Goal: Transaction & Acquisition: Book appointment/travel/reservation

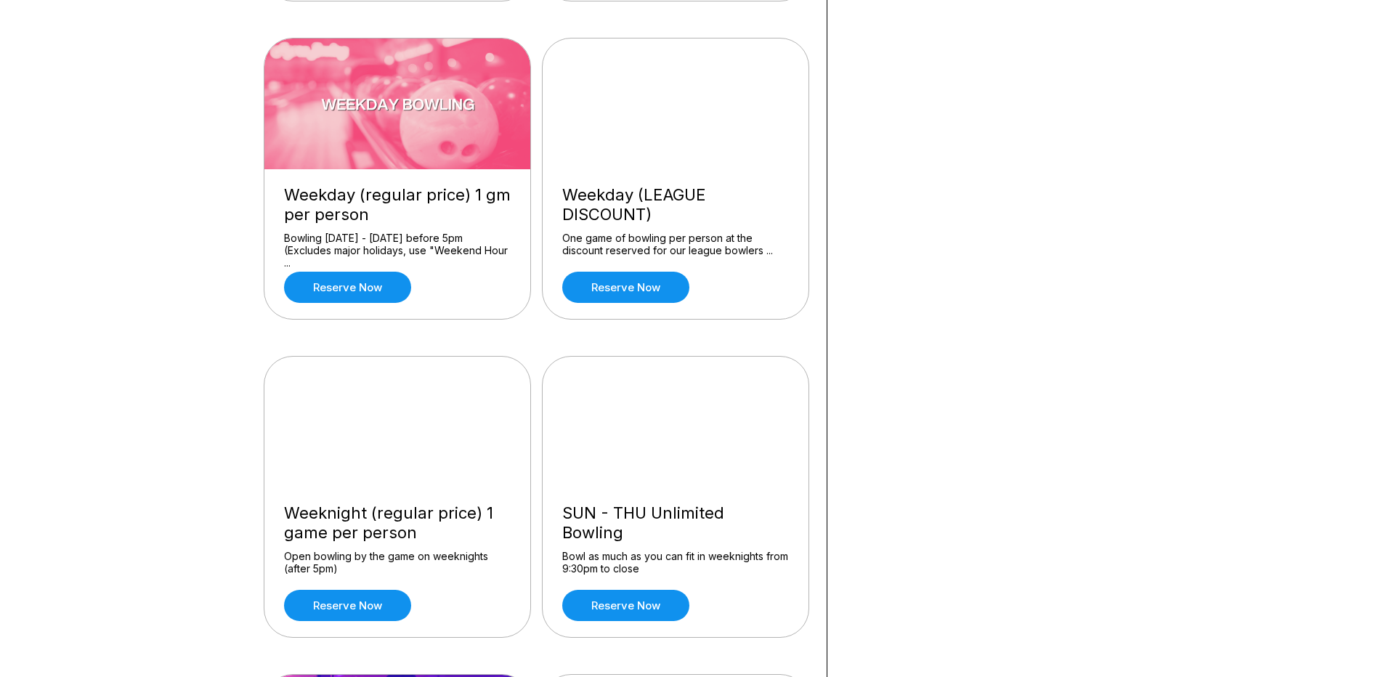
scroll to position [509, 0]
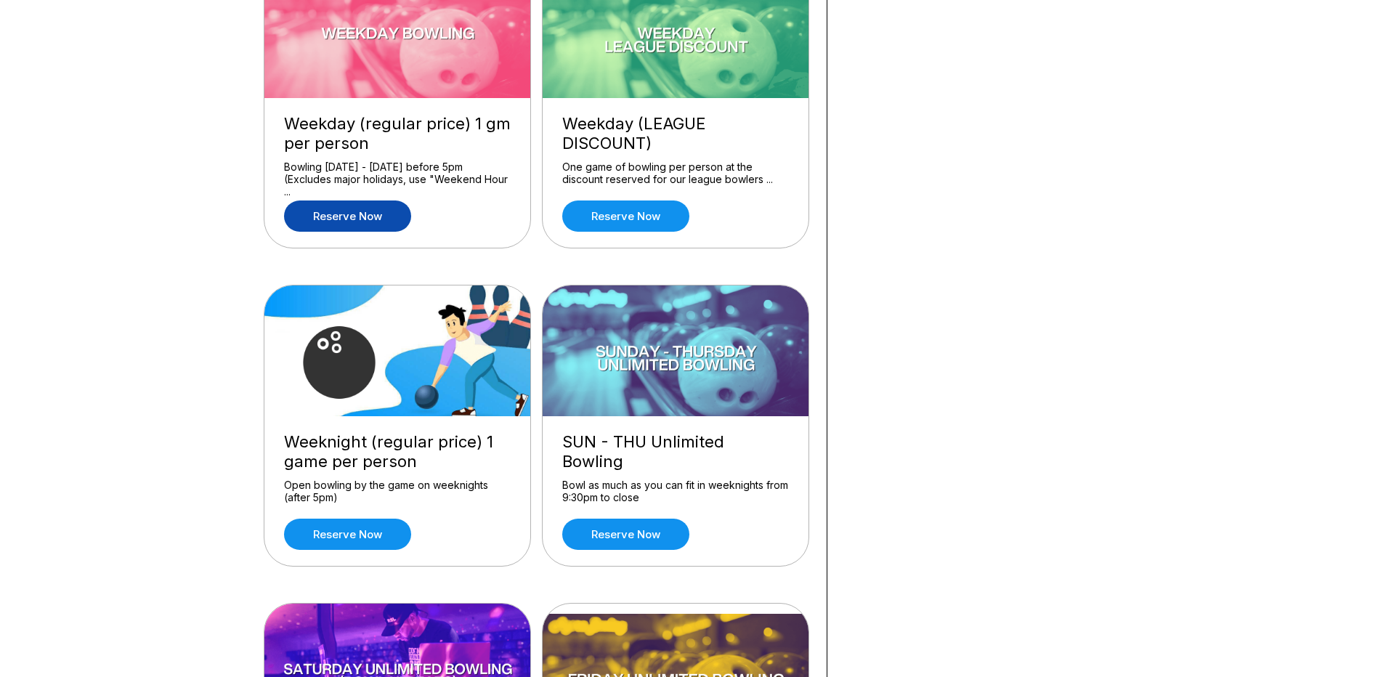
click at [376, 216] on link "Reserve now" at bounding box center [347, 216] width 127 height 31
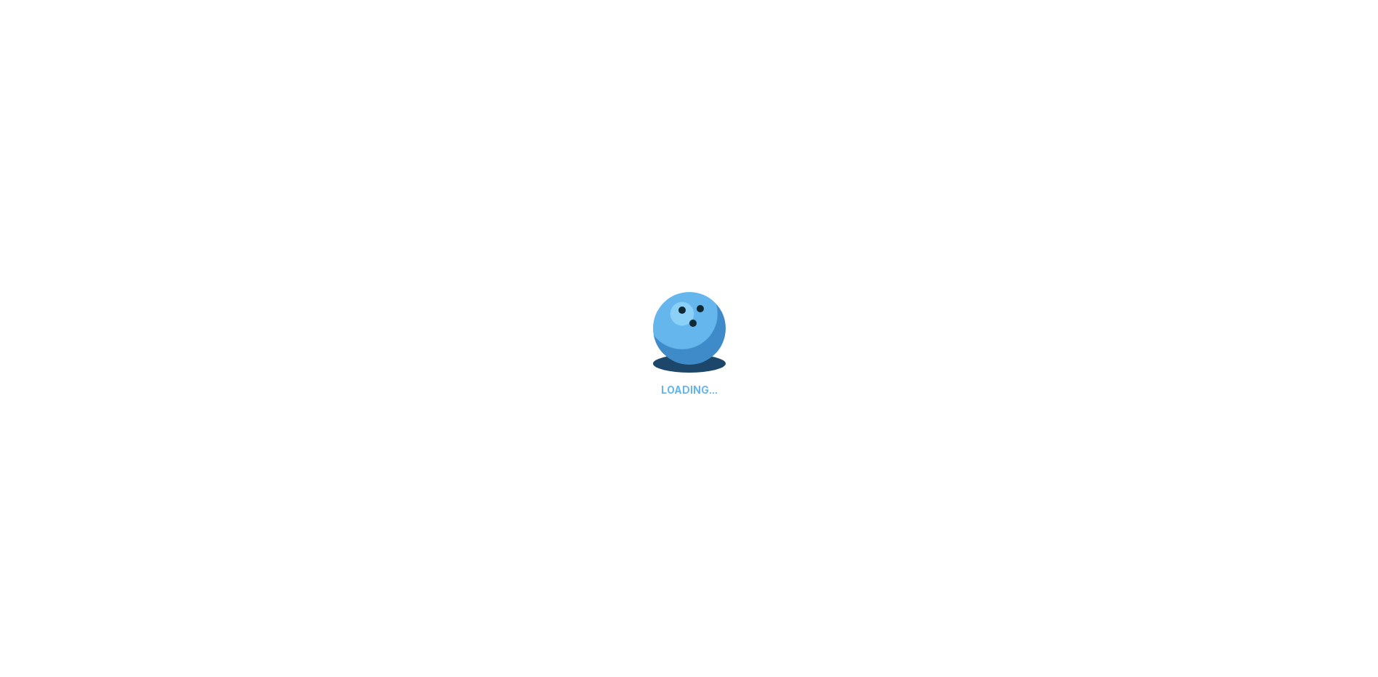
scroll to position [0, 0]
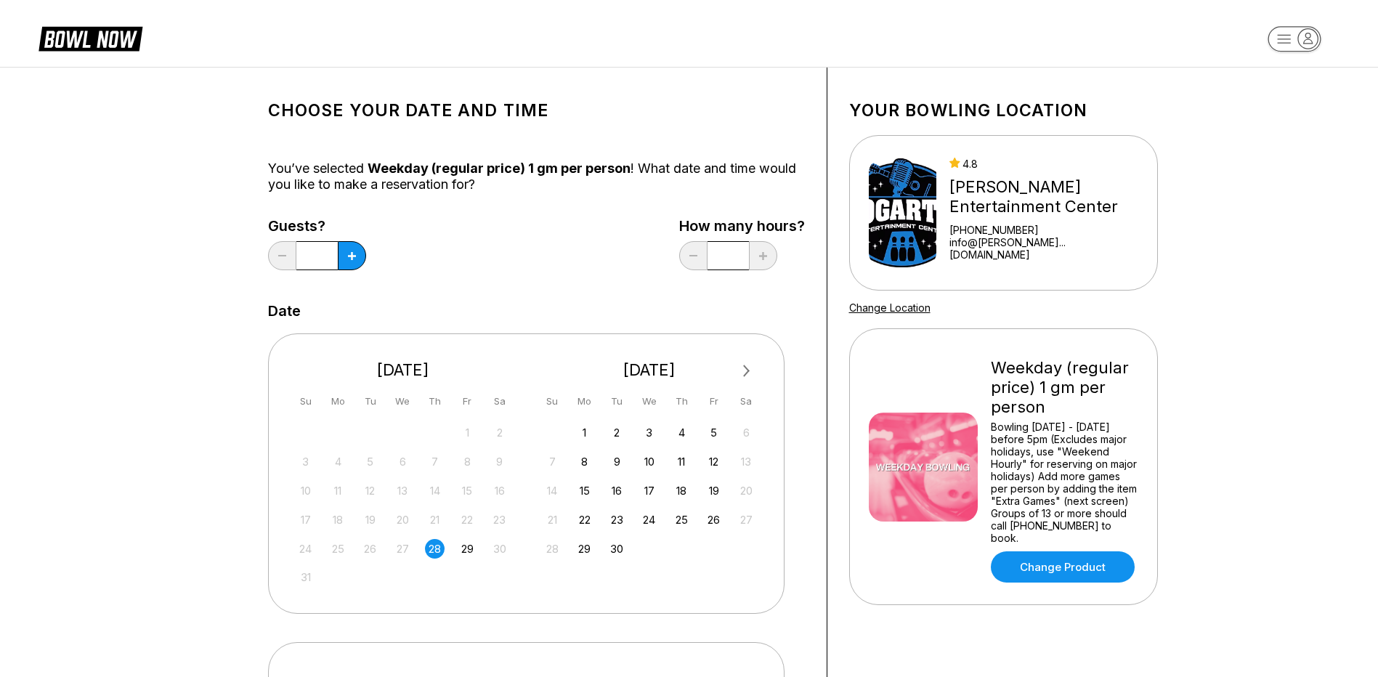
click at [429, 549] on div "28" at bounding box center [435, 549] width 20 height 20
click at [357, 254] on button at bounding box center [352, 255] width 28 height 29
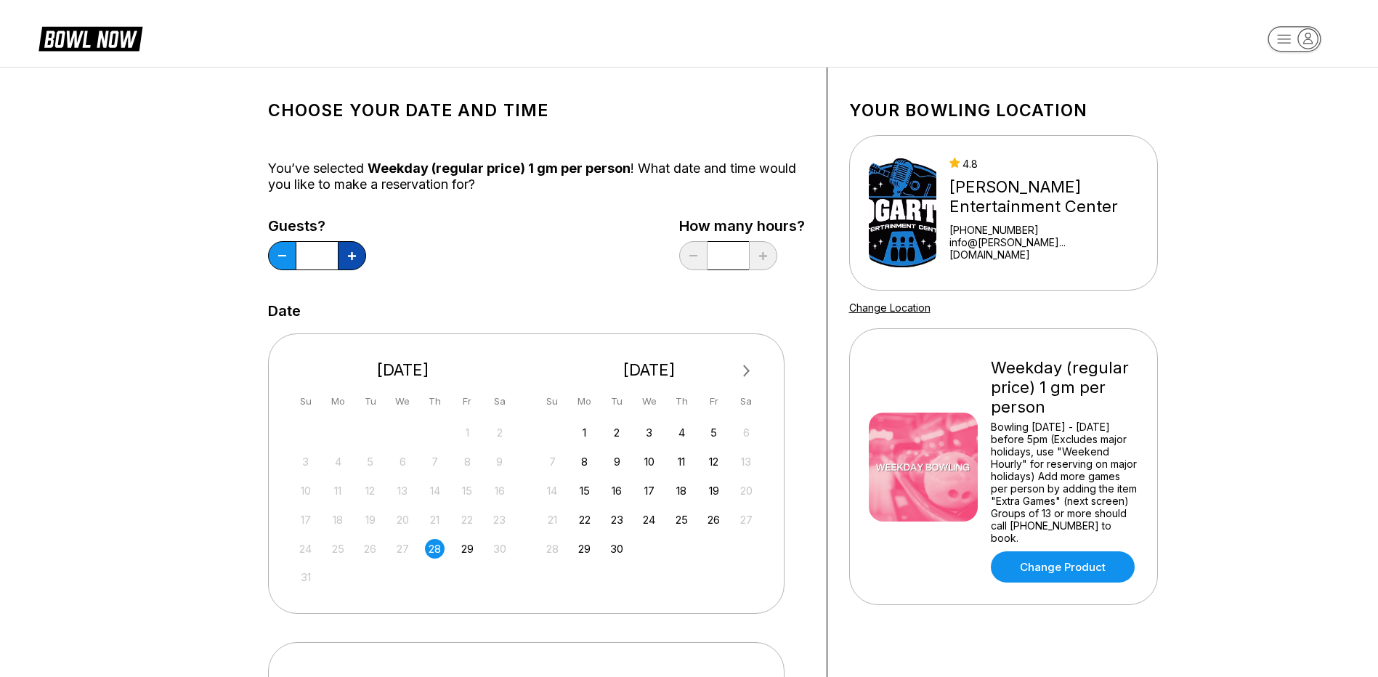
type input "*"
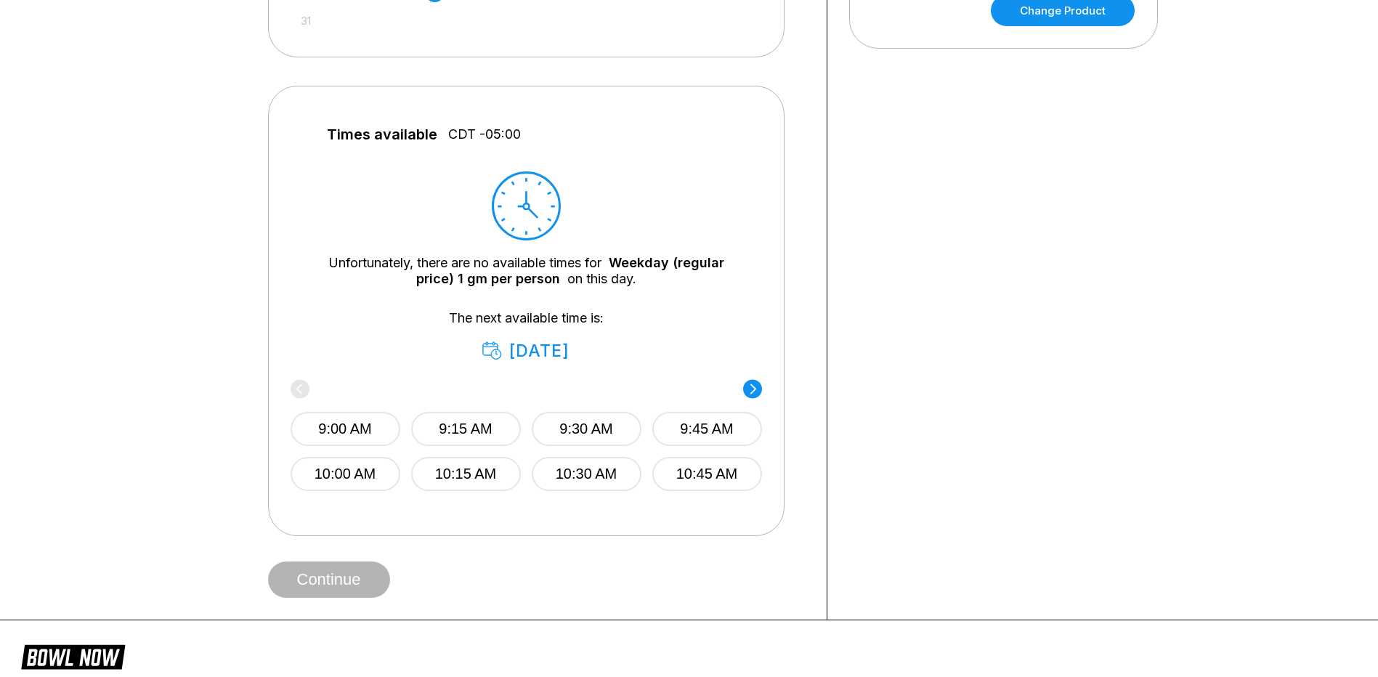
scroll to position [581, 0]
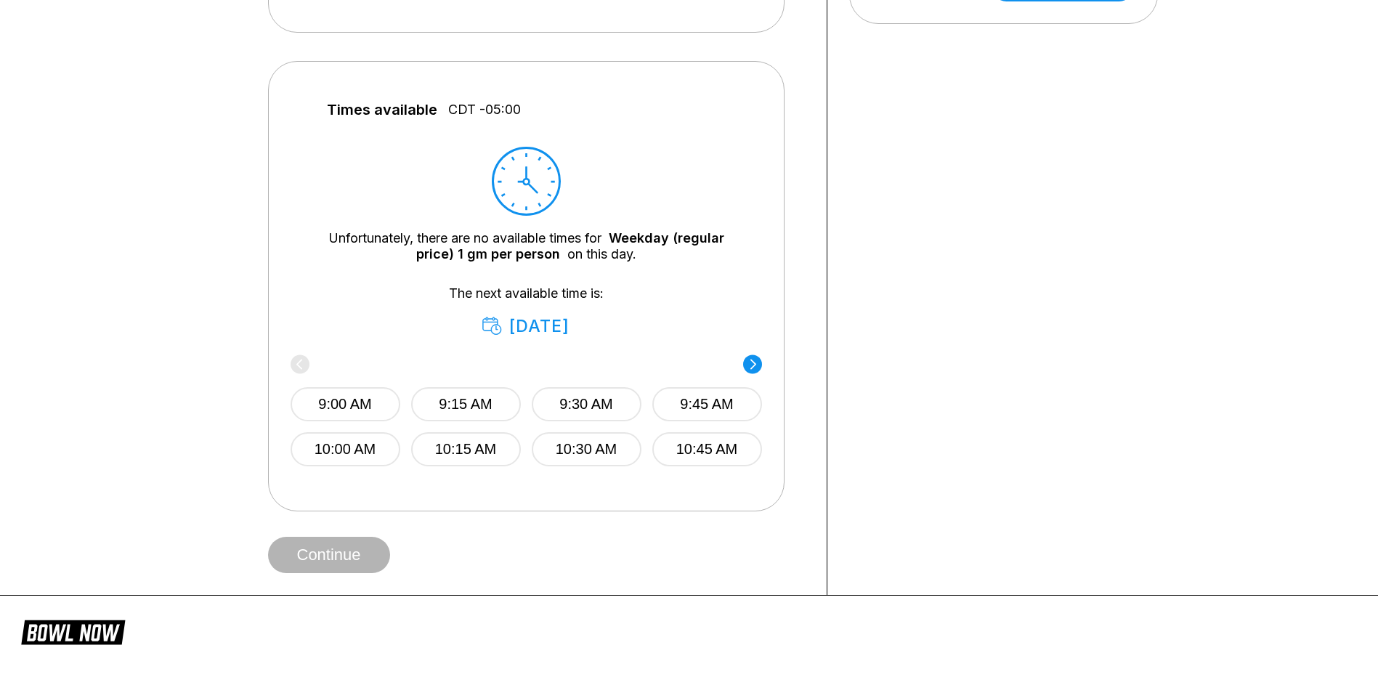
click at [753, 367] on circle at bounding box center [752, 364] width 19 height 19
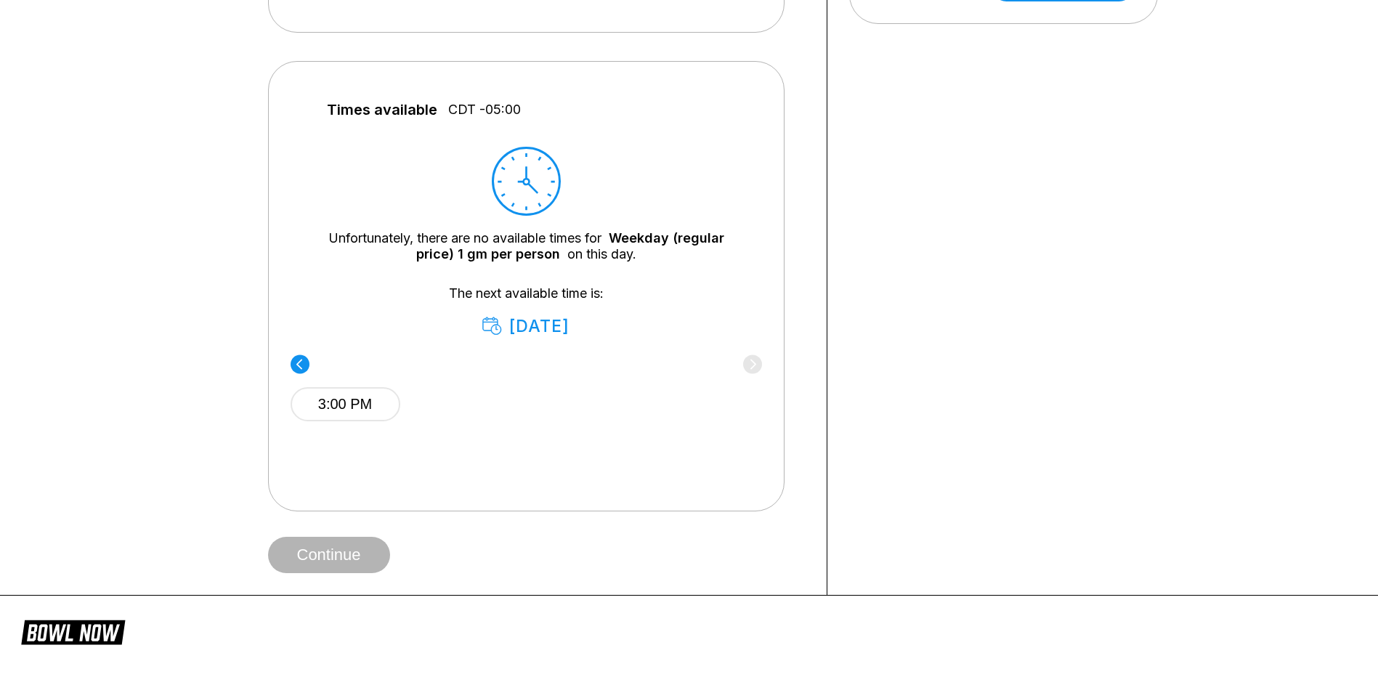
click at [301, 362] on circle at bounding box center [300, 364] width 19 height 19
click at [301, 361] on icon at bounding box center [299, 364] width 6 height 10
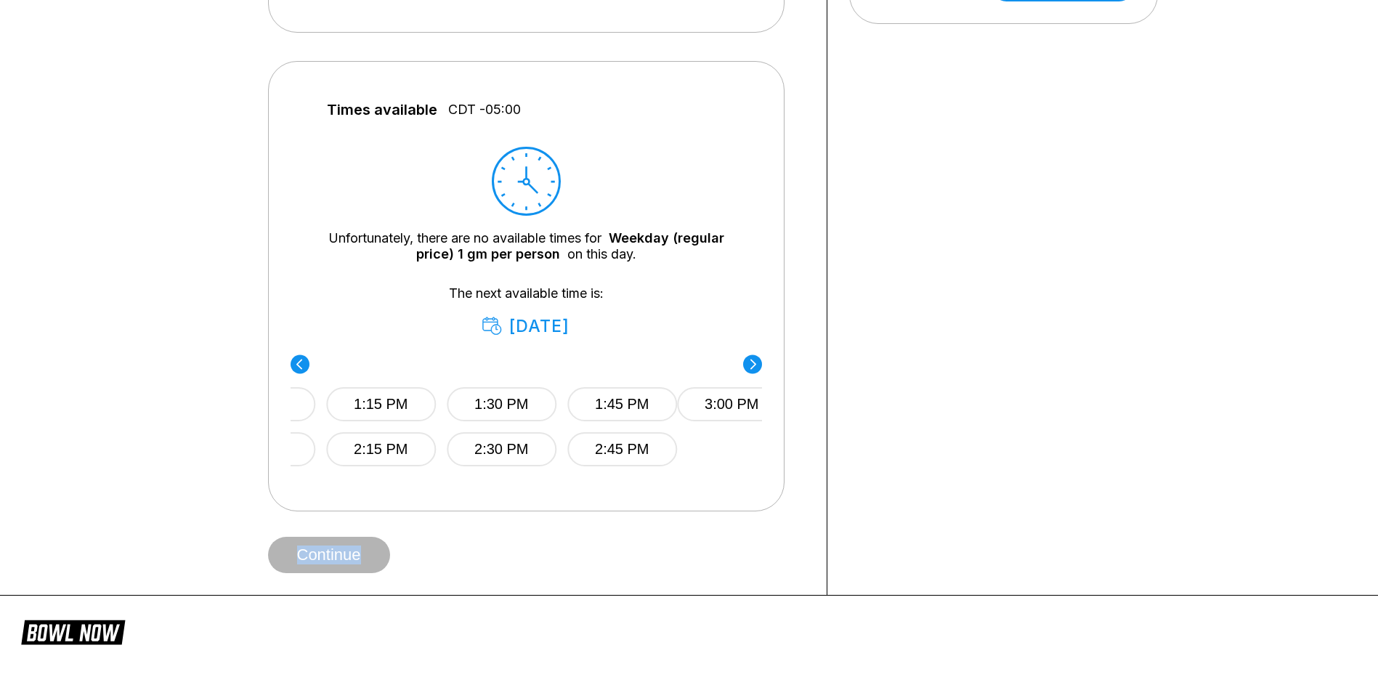
click at [301, 361] on icon at bounding box center [299, 364] width 6 height 10
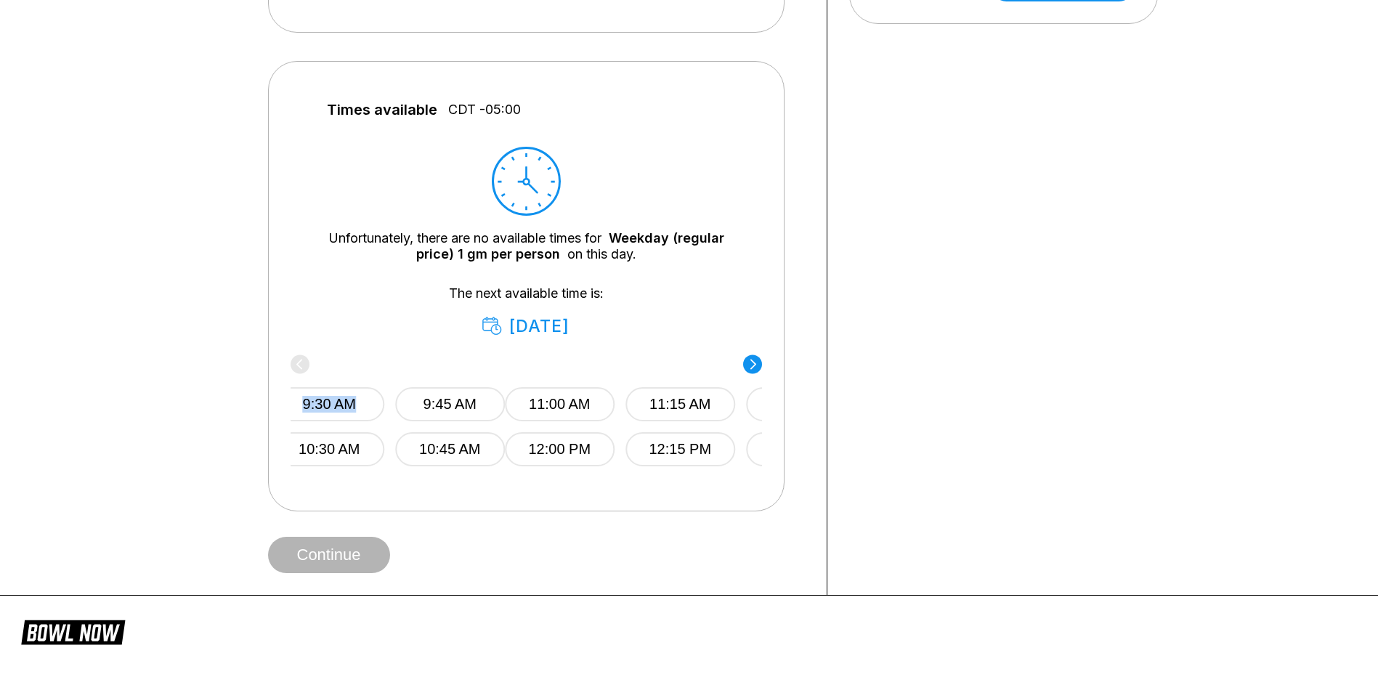
click at [301, 361] on div "9:00 AM 9:15 AM 9:30 AM 9:45 AM 10:00 AM 10:15 AM 10:30 AM 10:45 AM" at bounding box center [269, 412] width 472 height 108
click at [301, 361] on icon at bounding box center [299, 364] width 6 height 10
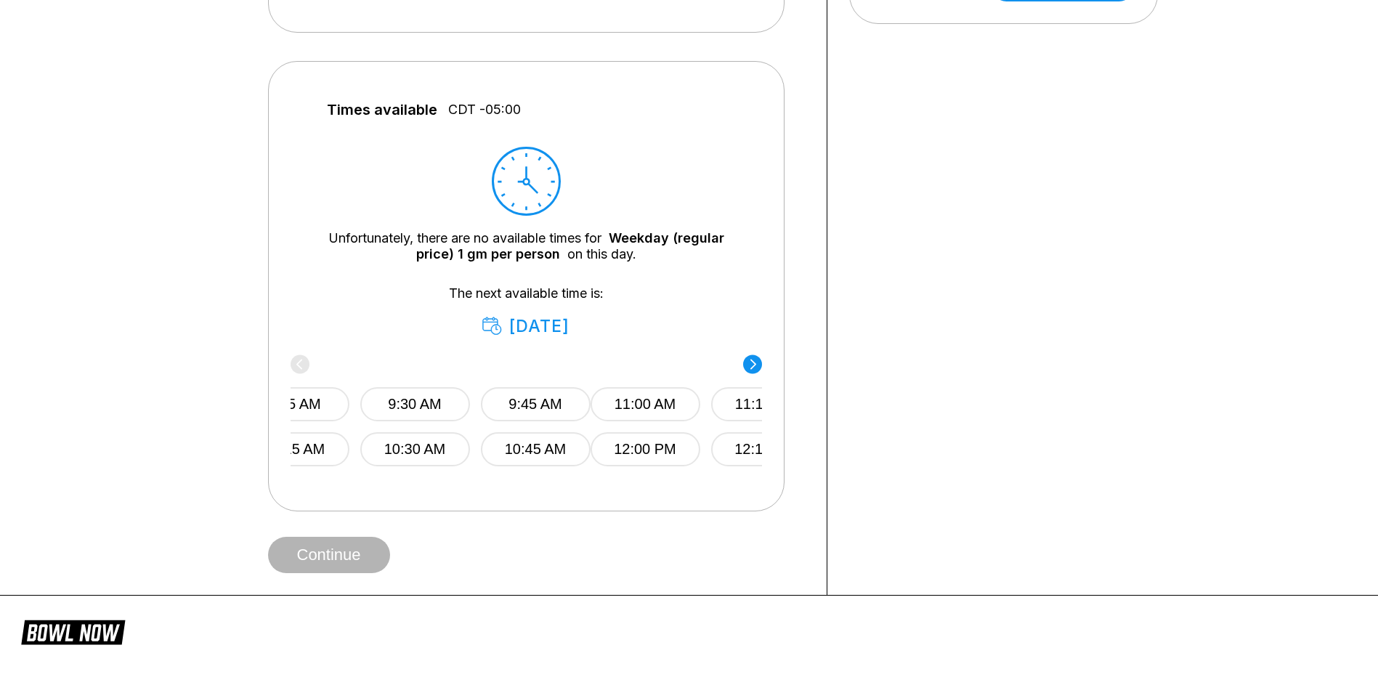
click at [301, 361] on div "9:00 AM 9:15 AM 9:30 AM 9:45 AM 10:00 AM 10:15 AM 10:30 AM 10:45 AM" at bounding box center [354, 412] width 472 height 108
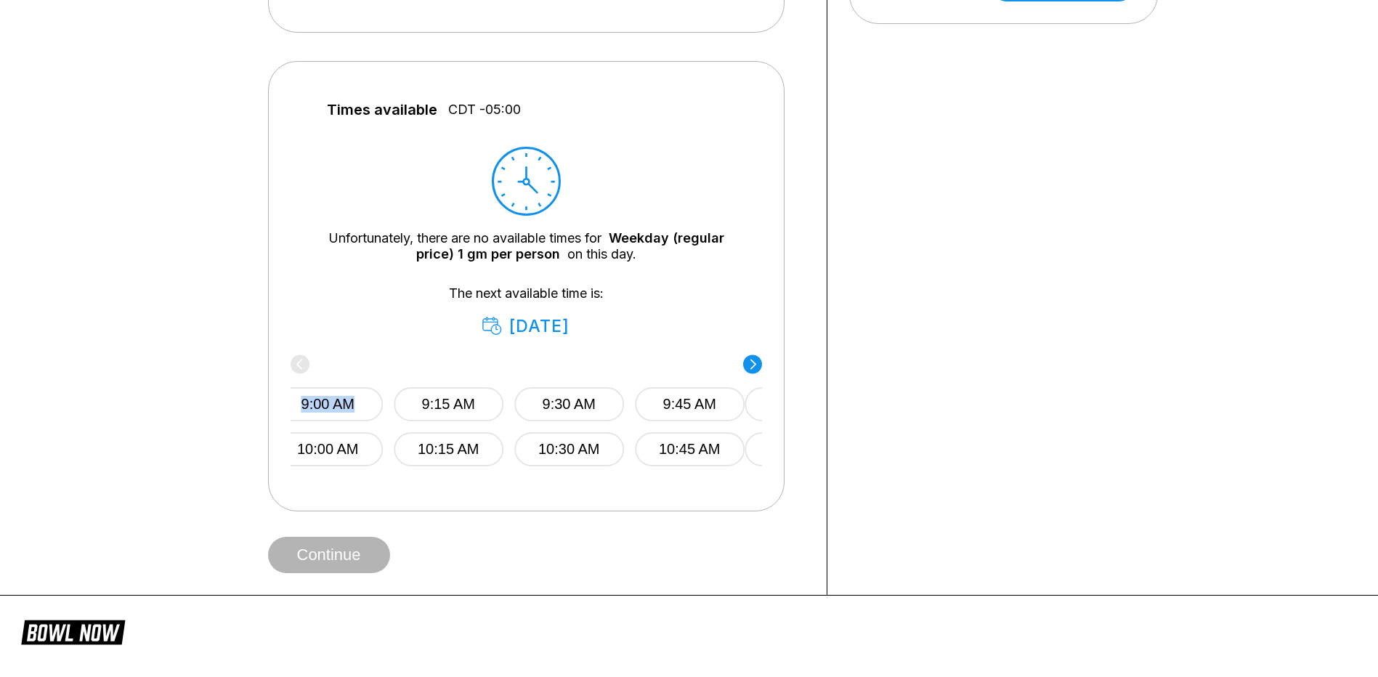
click at [301, 361] on div "9:00 AM 9:15 AM 9:30 AM 9:45 AM 10:00 AM 10:15 AM 10:30 AM 10:45 AM" at bounding box center [509, 412] width 472 height 108
click at [301, 361] on div "9:00 AM 9:15 AM 9:30 AM 9:45 AM 10:00 AM 10:15 AM 10:30 AM 10:45 AM" at bounding box center [524, 412] width 472 height 108
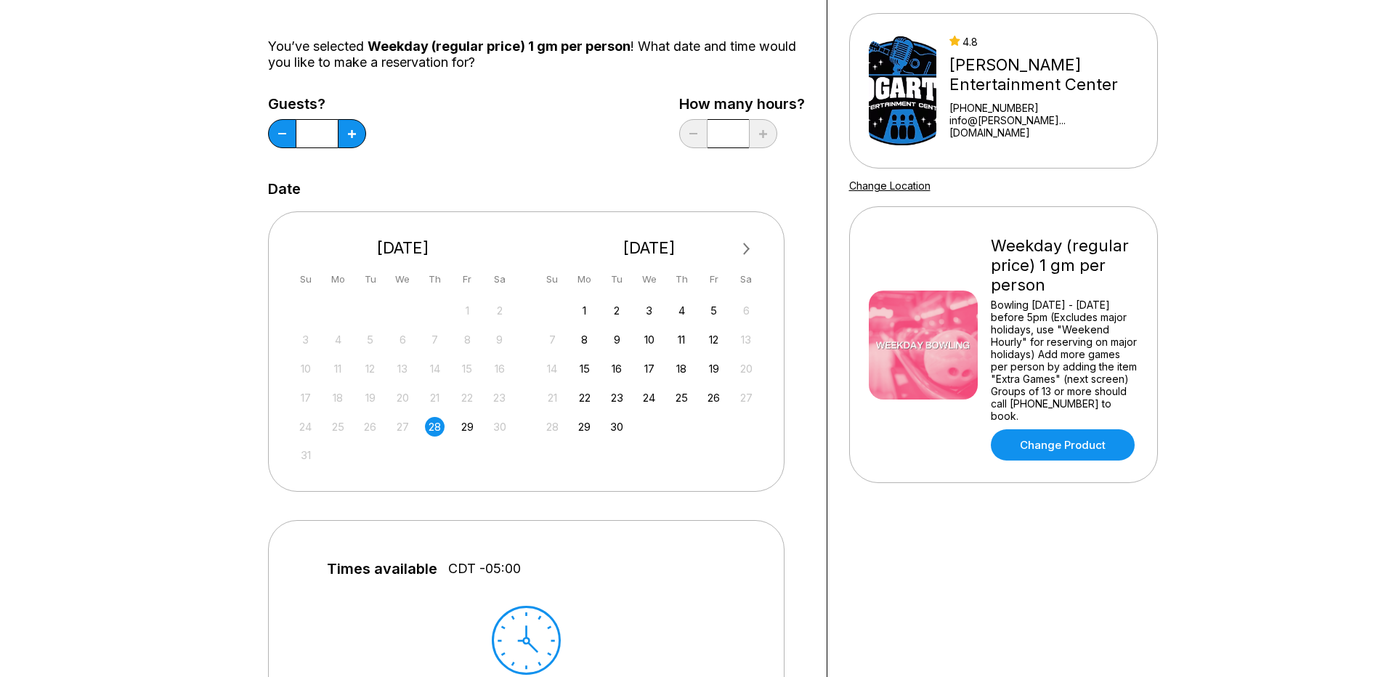
scroll to position [0, 0]
